Goal: Transaction & Acquisition: Download file/media

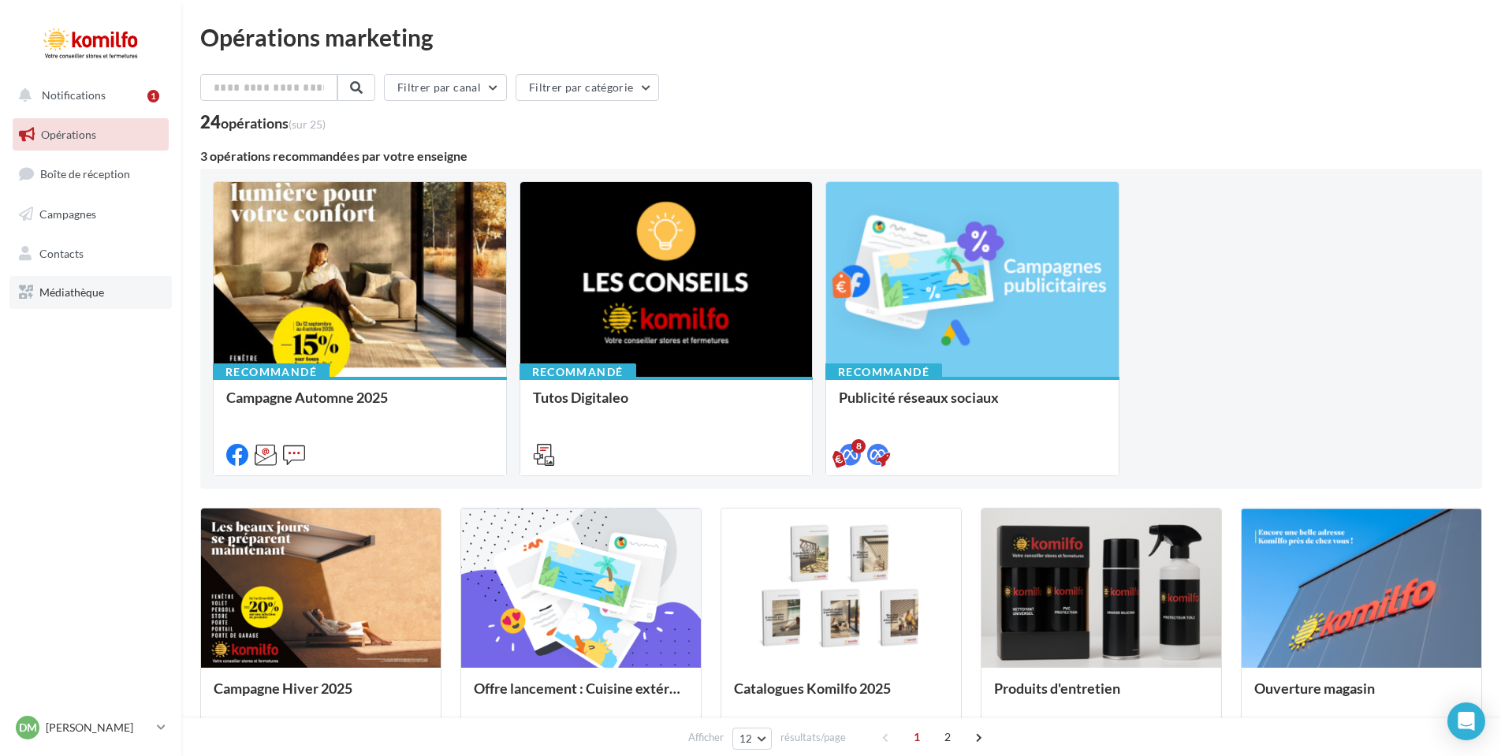
click at [63, 282] on link "Médiathèque" at bounding box center [90, 292] width 162 height 33
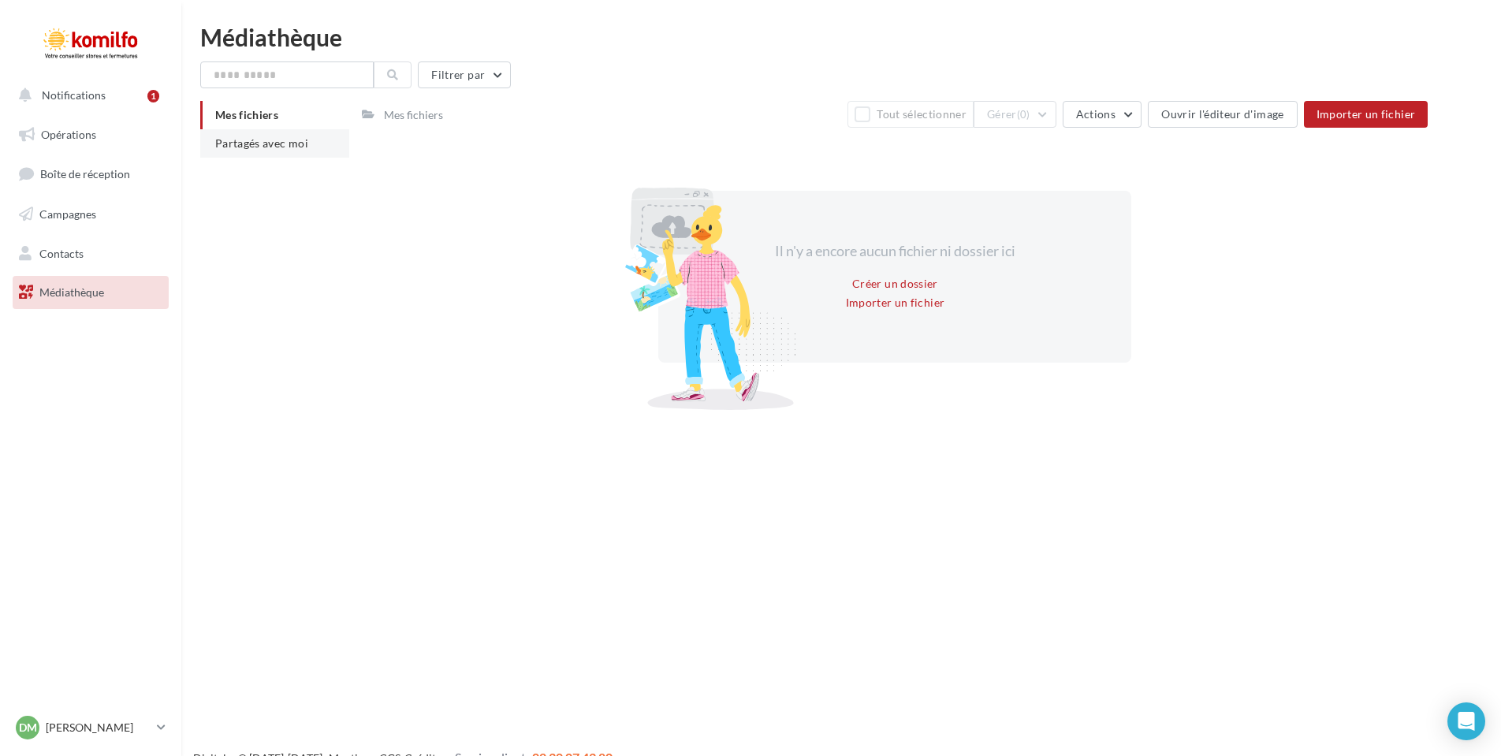
click at [272, 149] on span "Partagés avec moi" at bounding box center [261, 142] width 93 height 13
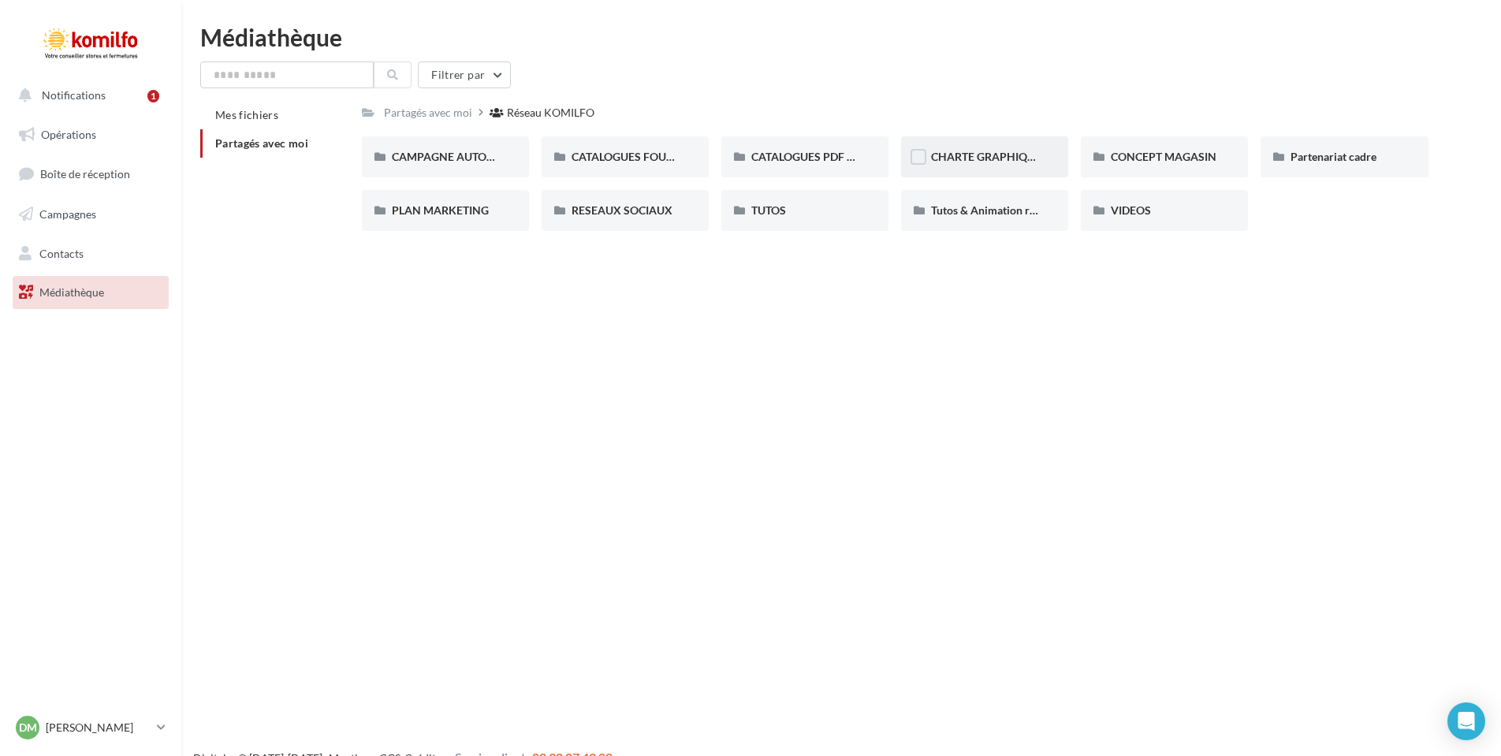
click at [966, 169] on div "CHARTE GRAPHIQUE" at bounding box center [984, 156] width 167 height 41
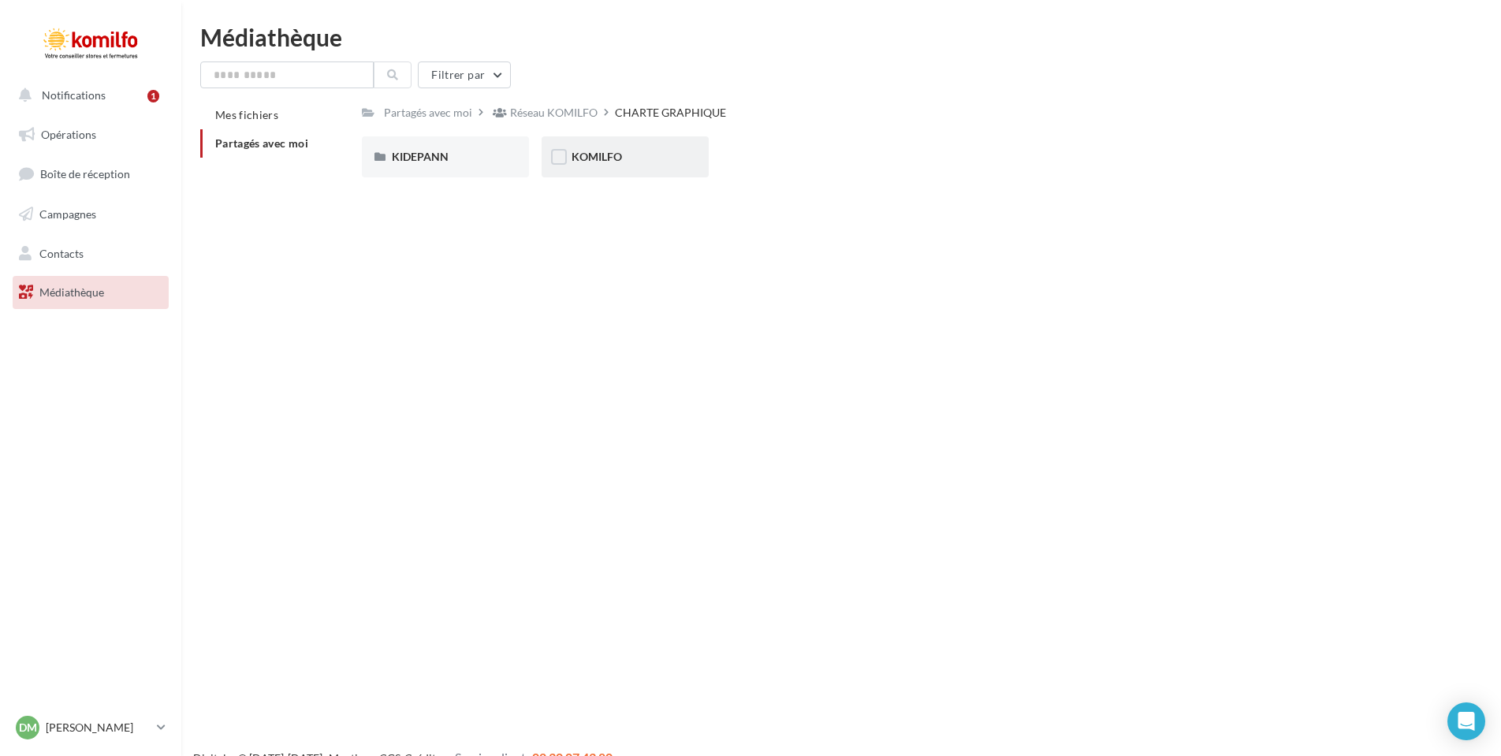
click at [624, 150] on div "KOMILFO" at bounding box center [625, 157] width 107 height 16
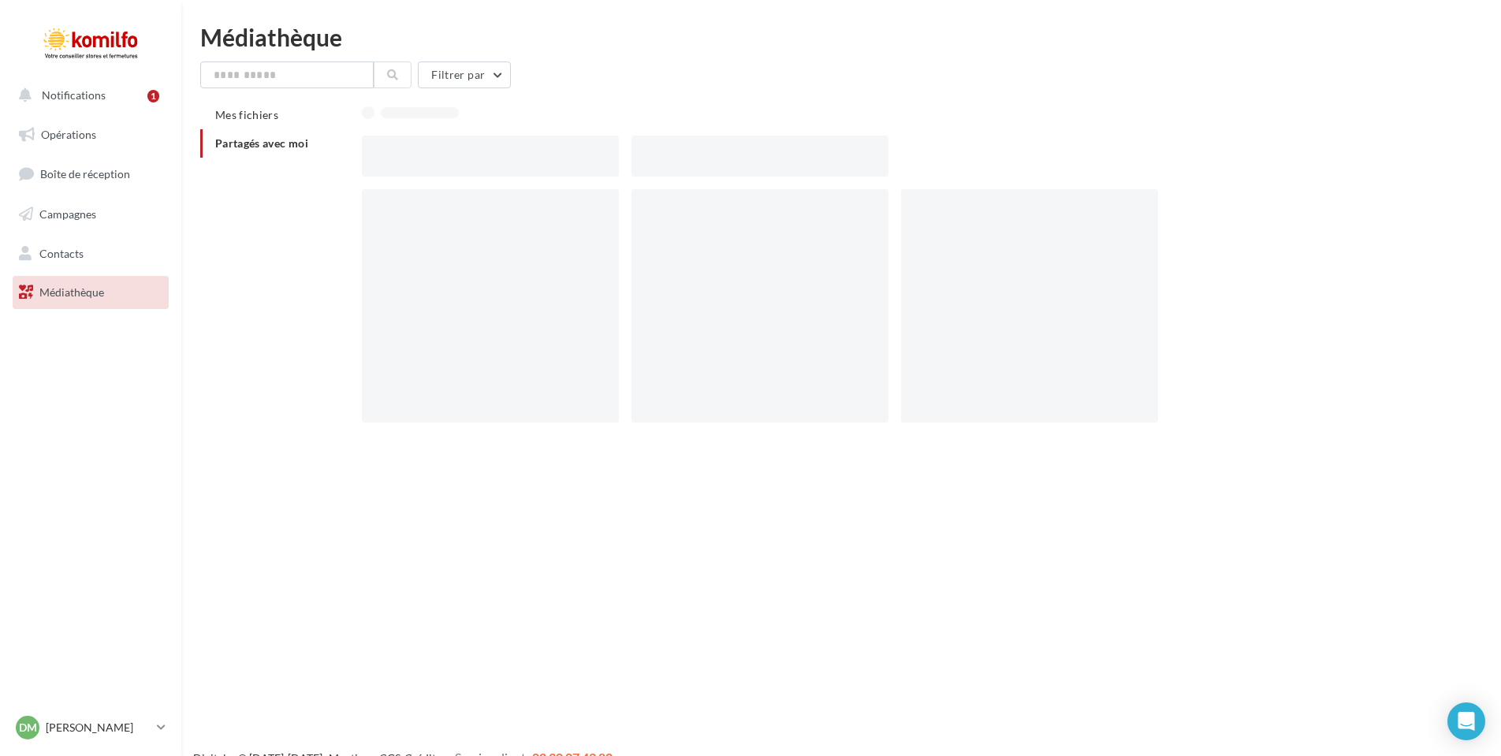
scroll to position [6, 0]
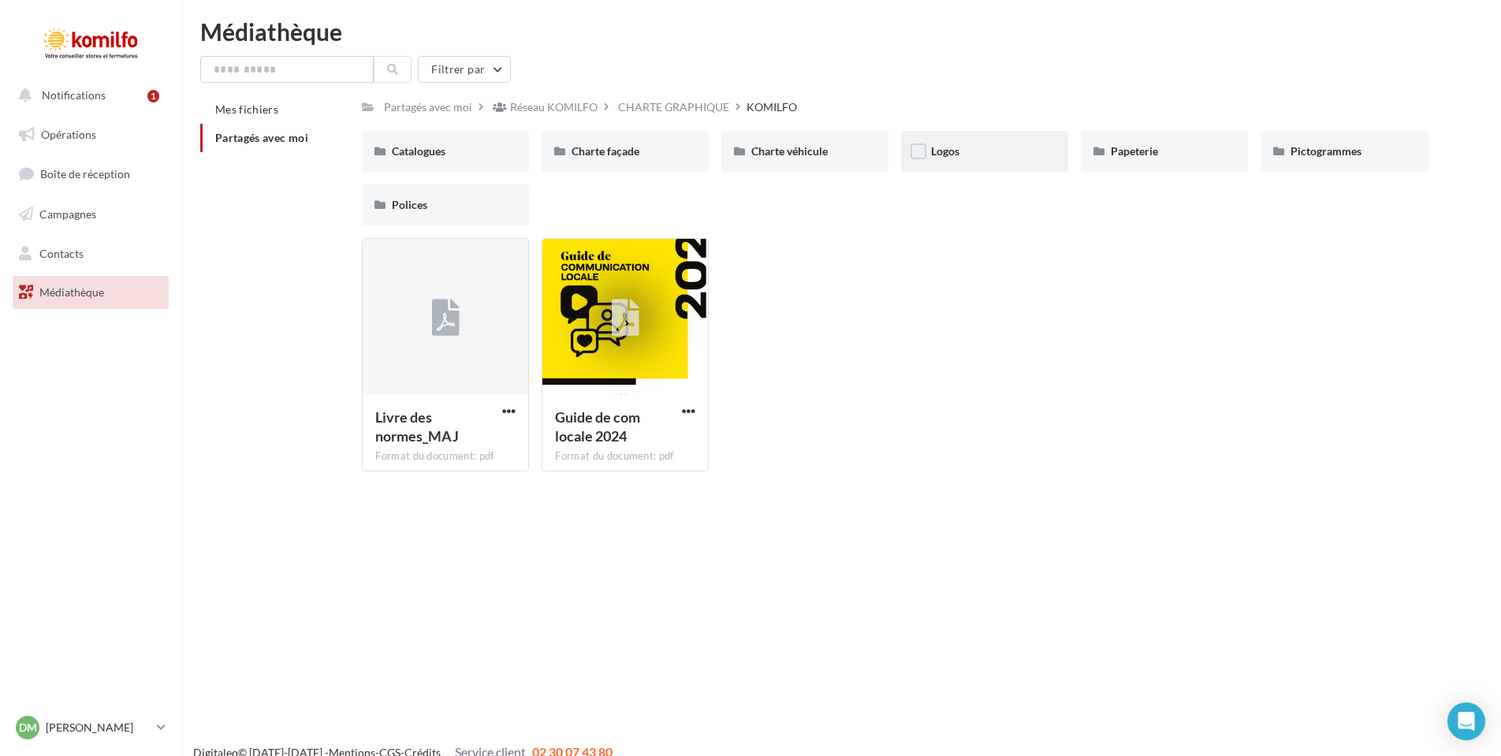
click at [977, 143] on div "Logos" at bounding box center [984, 151] width 167 height 41
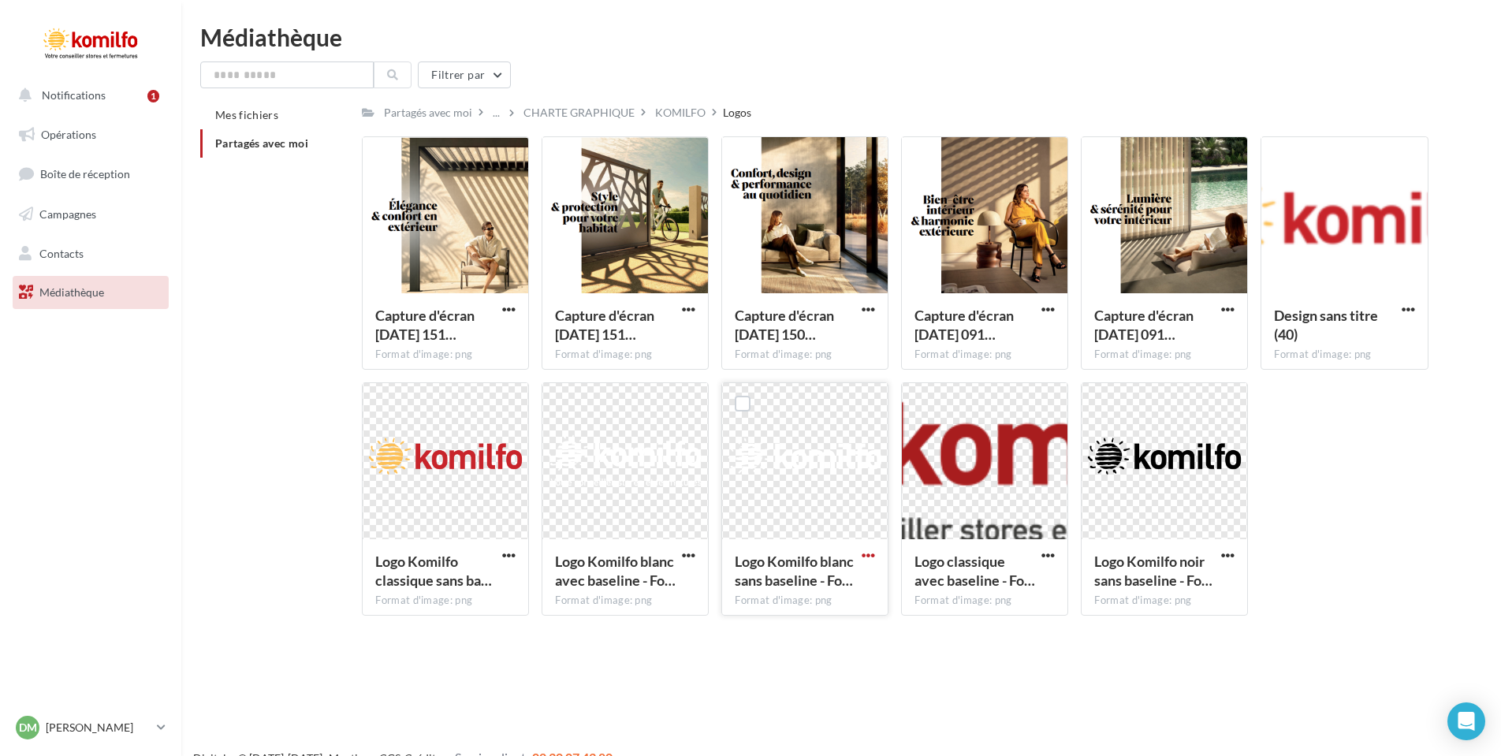
click at [863, 554] on span "button" at bounding box center [868, 555] width 13 height 13
click at [774, 586] on button "Télécharger" at bounding box center [800, 586] width 158 height 41
